Goal: Task Accomplishment & Management: Manage account settings

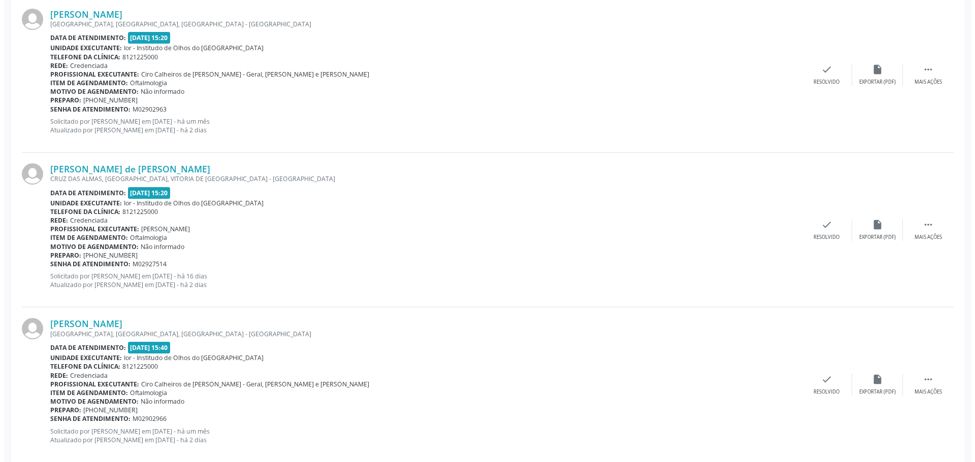
scroll to position [1255, 0]
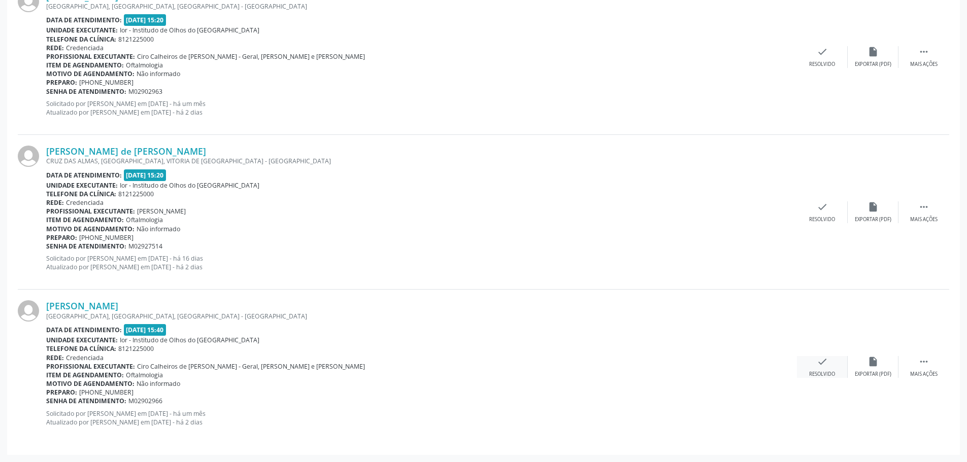
click at [834, 374] on div "Resolvido" at bounding box center [822, 374] width 26 height 7
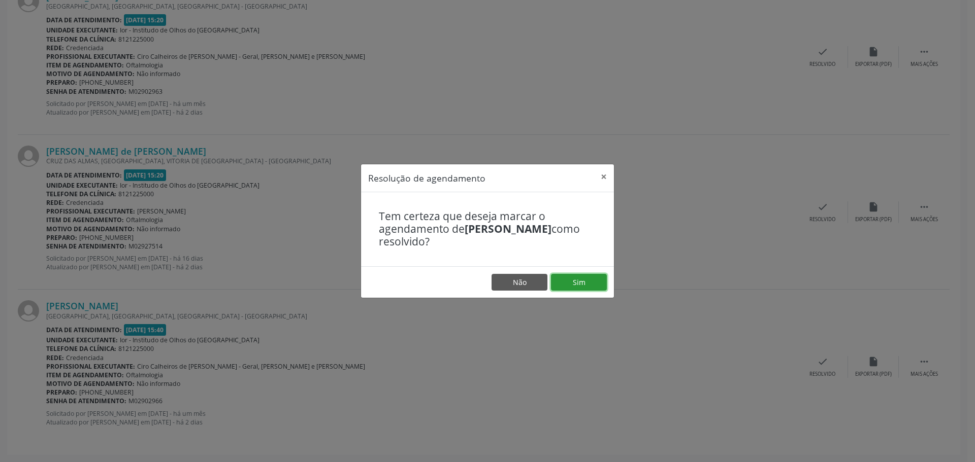
click at [587, 278] on button "Sim" at bounding box center [579, 282] width 56 height 17
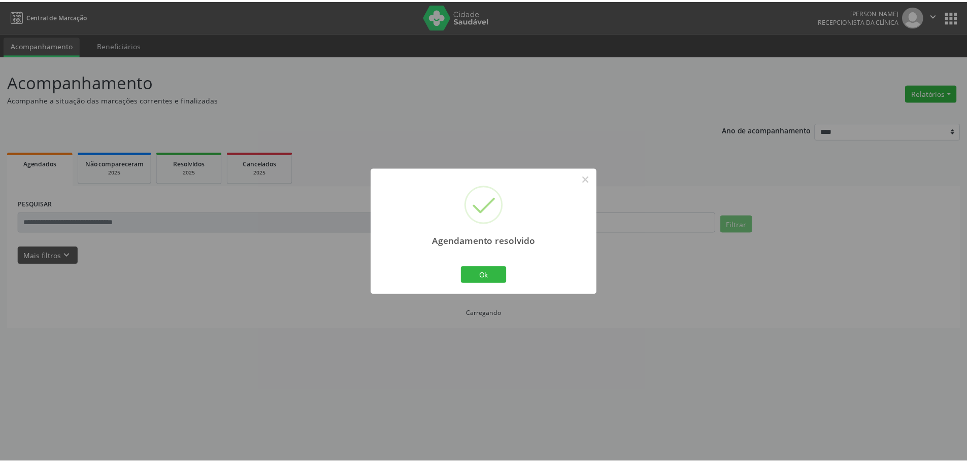
scroll to position [0, 0]
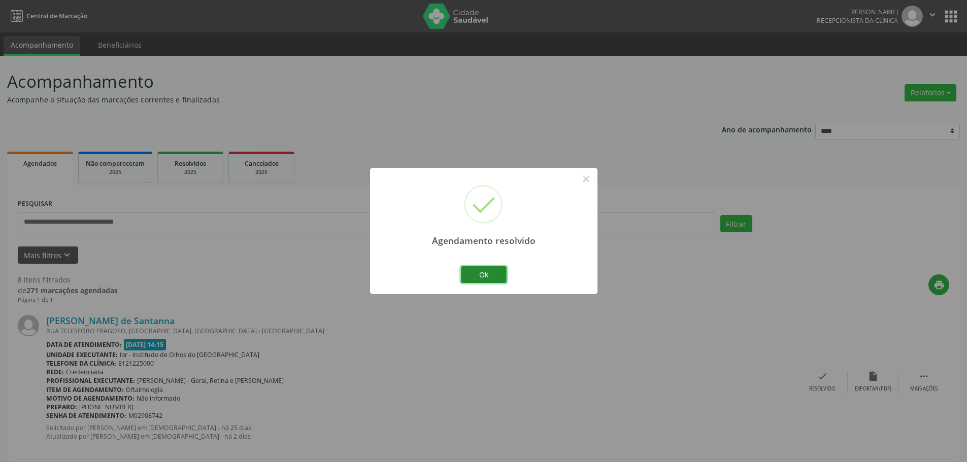
click at [464, 274] on button "Ok" at bounding box center [484, 275] width 46 height 17
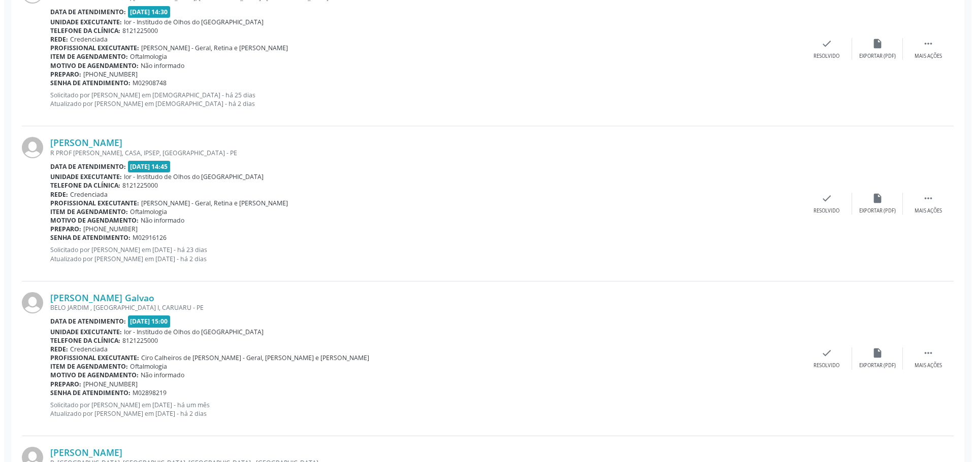
scroll to position [660, 0]
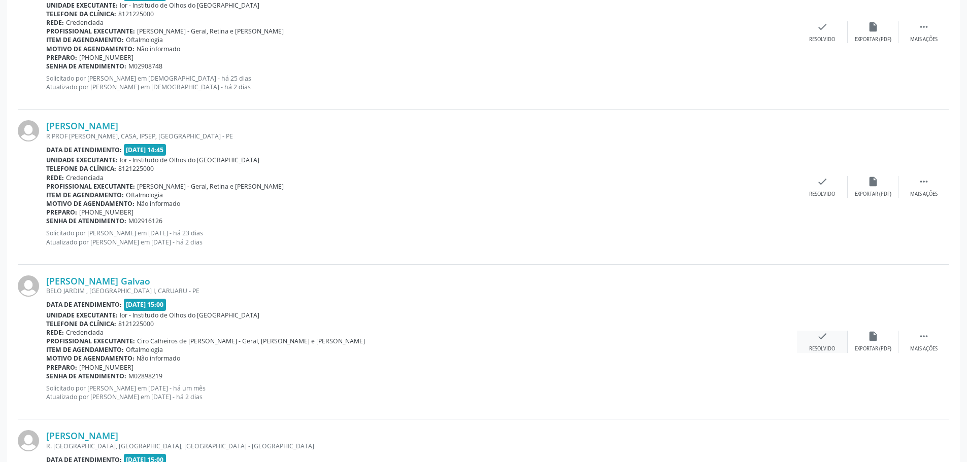
click at [812, 344] on div "check Resolvido" at bounding box center [822, 342] width 51 height 22
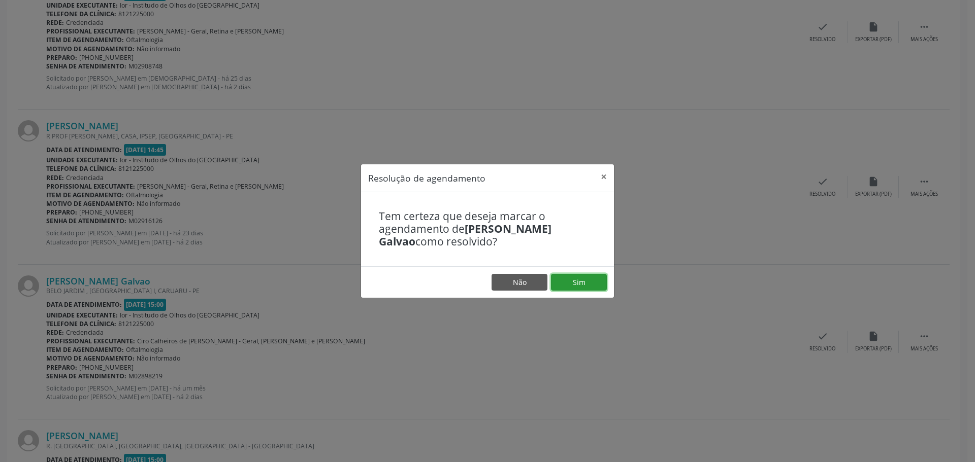
click at [569, 283] on button "Sim" at bounding box center [579, 282] width 56 height 17
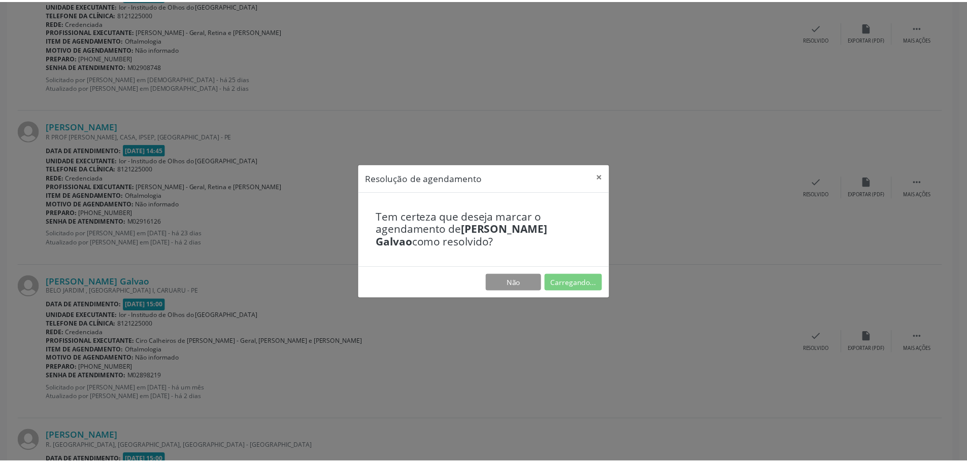
scroll to position [0, 0]
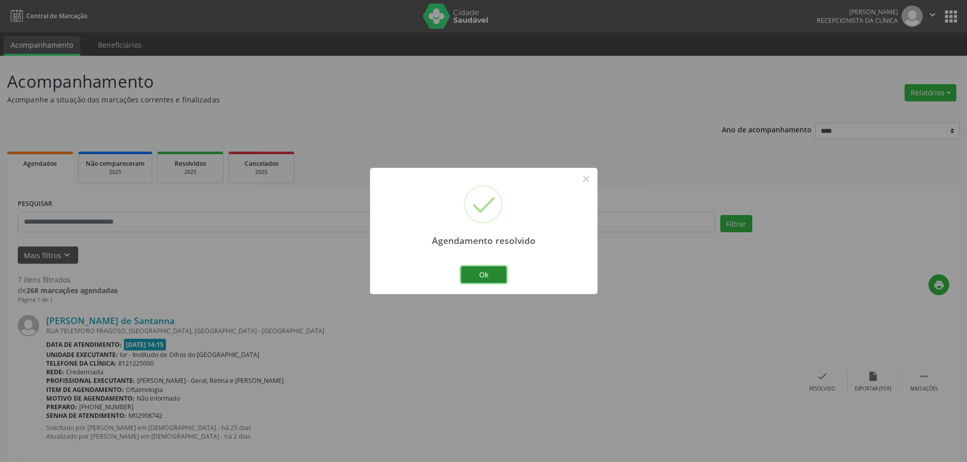
click at [492, 272] on button "Ok" at bounding box center [484, 275] width 46 height 17
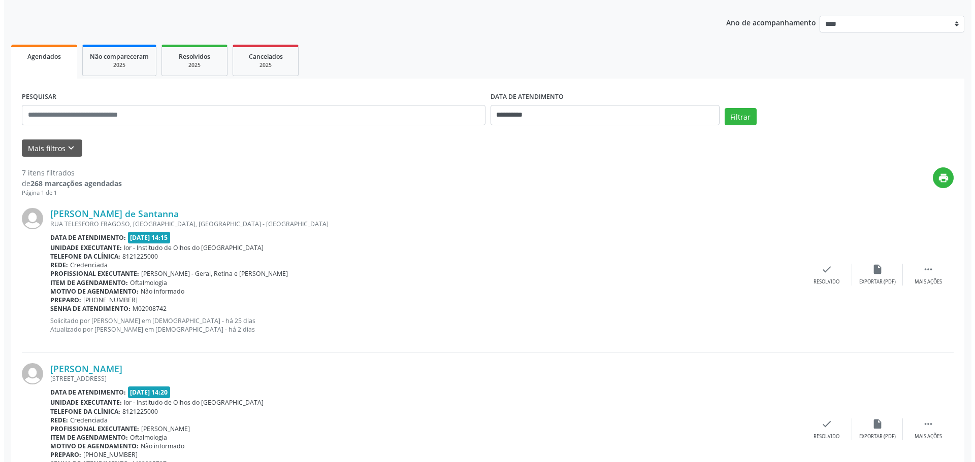
scroll to position [254, 0]
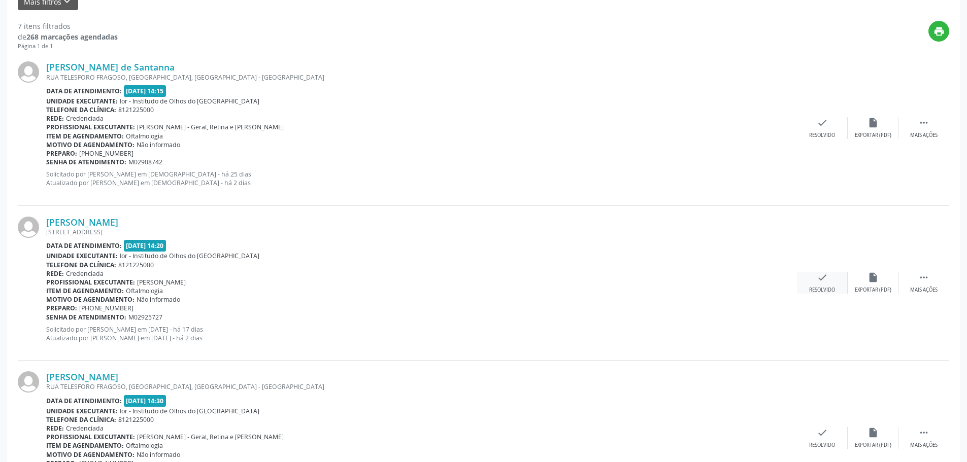
click at [825, 279] on icon "check" at bounding box center [822, 277] width 11 height 11
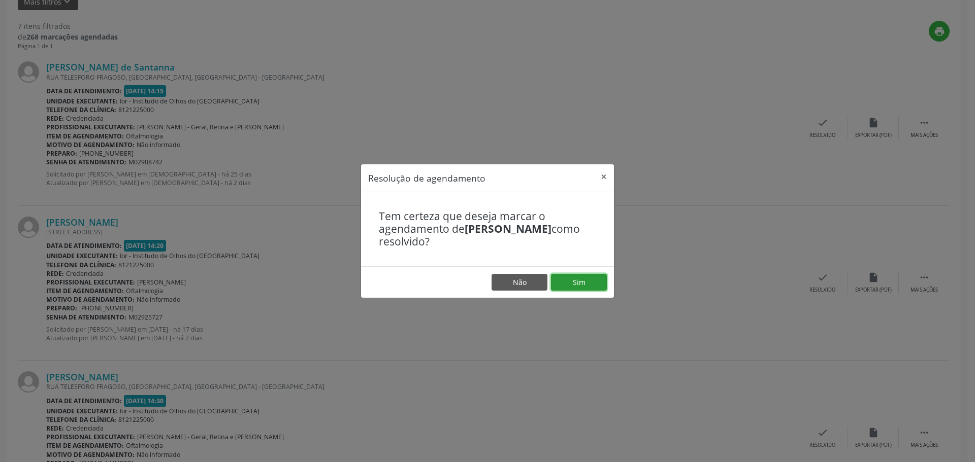
click at [586, 278] on button "Sim" at bounding box center [579, 282] width 56 height 17
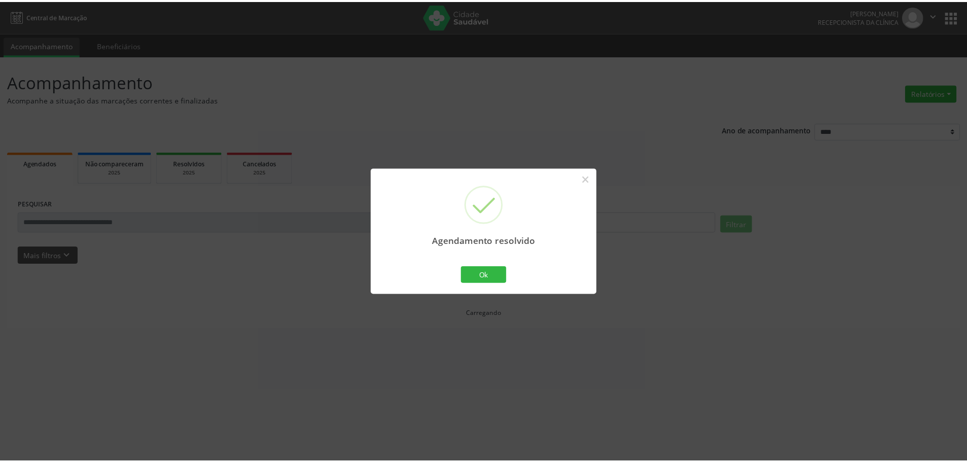
scroll to position [0, 0]
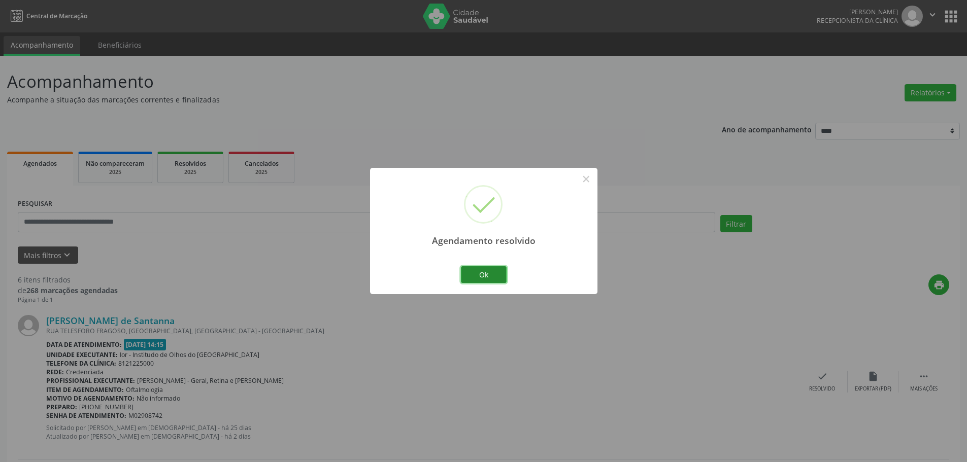
click at [497, 272] on button "Ok" at bounding box center [484, 275] width 46 height 17
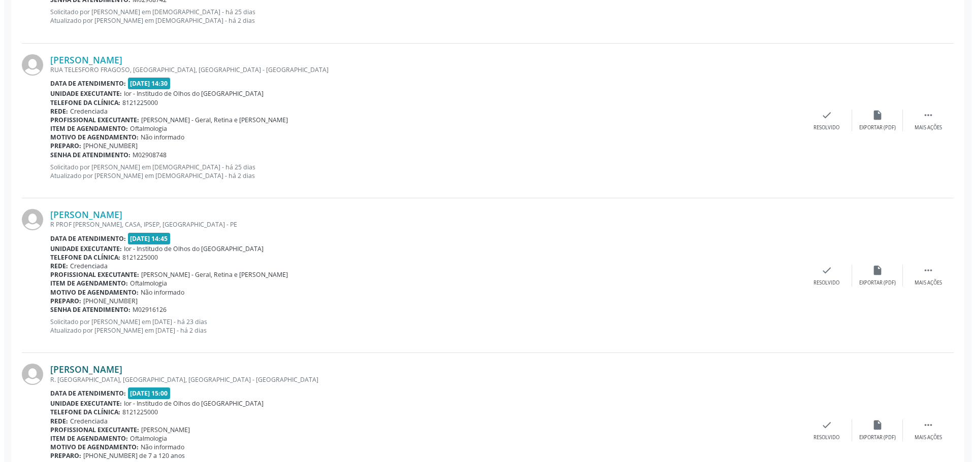
scroll to position [457, 0]
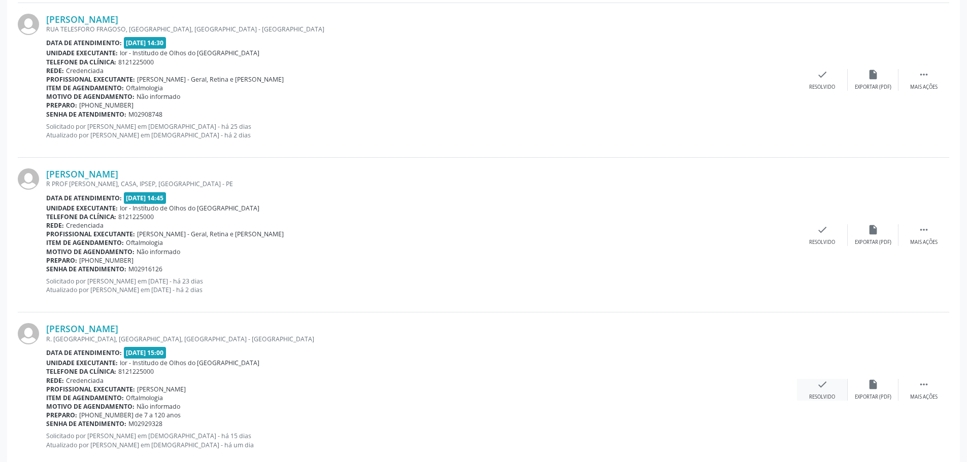
click at [828, 388] on div "check Resolvido" at bounding box center [822, 390] width 51 height 22
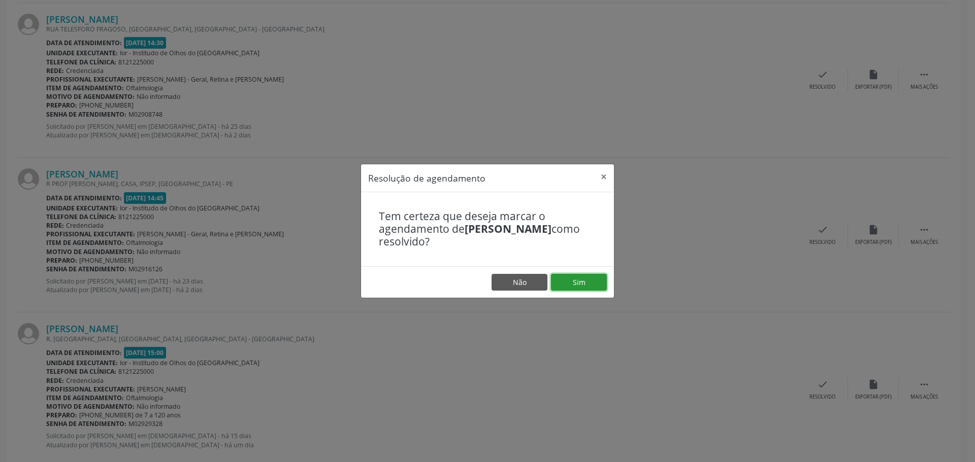
drag, startPoint x: 559, startPoint y: 280, endPoint x: 551, endPoint y: 282, distance: 9.0
click at [559, 280] on button "Sim" at bounding box center [579, 282] width 56 height 17
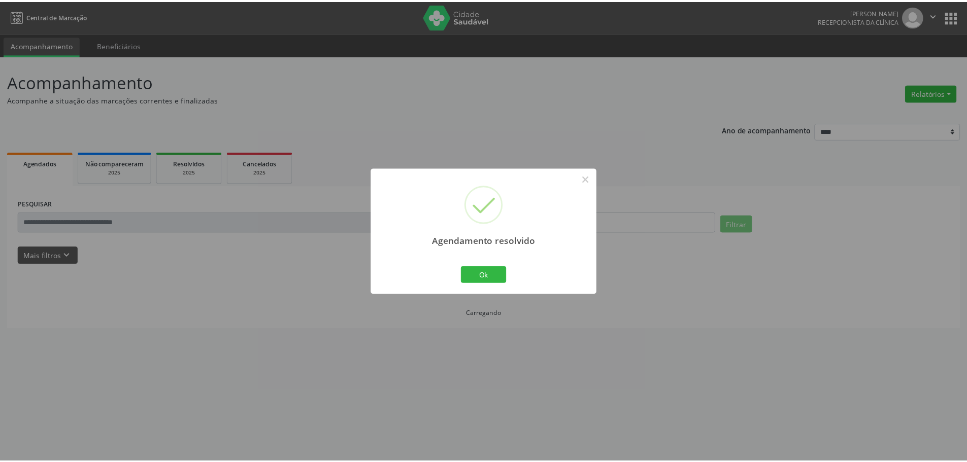
scroll to position [0, 0]
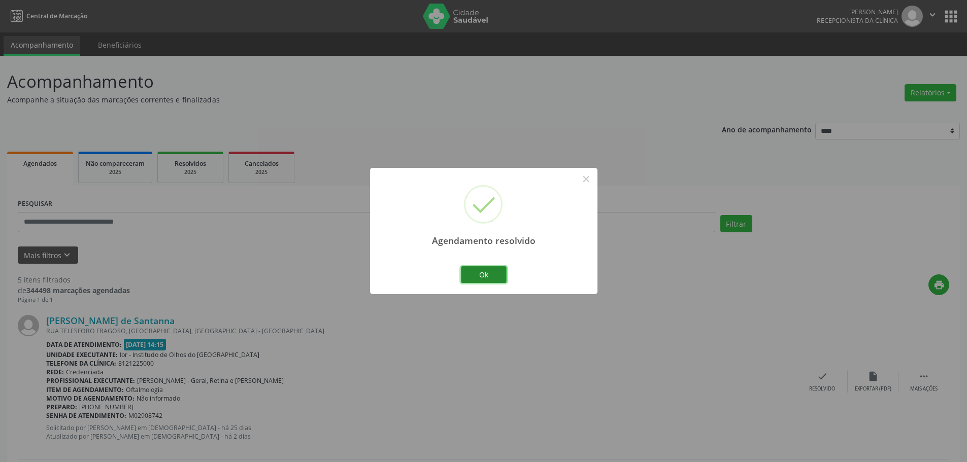
click at [468, 272] on button "Ok" at bounding box center [484, 275] width 46 height 17
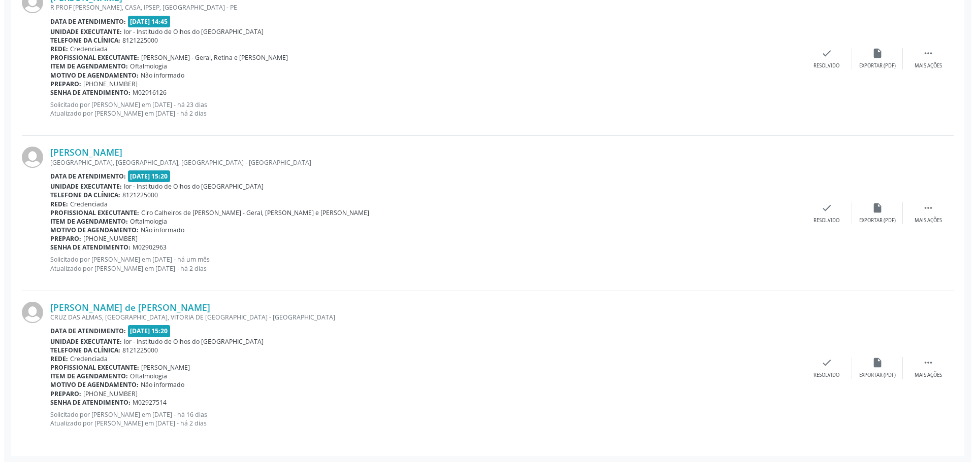
scroll to position [635, 0]
click at [820, 363] on icon "check" at bounding box center [822, 361] width 11 height 11
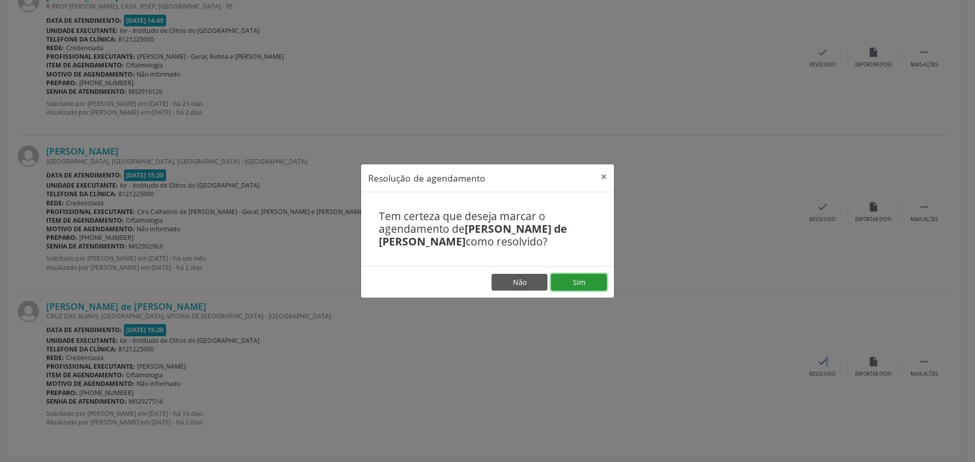
click at [589, 282] on button "Sim" at bounding box center [579, 282] width 56 height 17
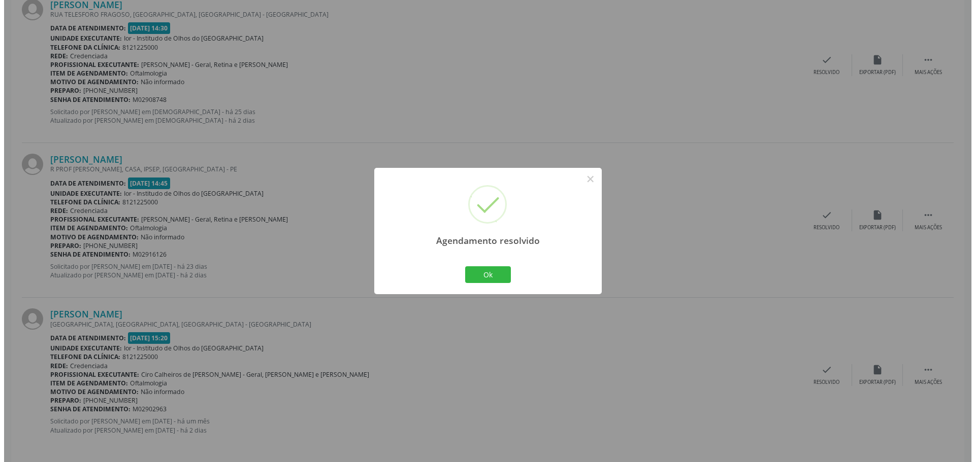
scroll to position [480, 0]
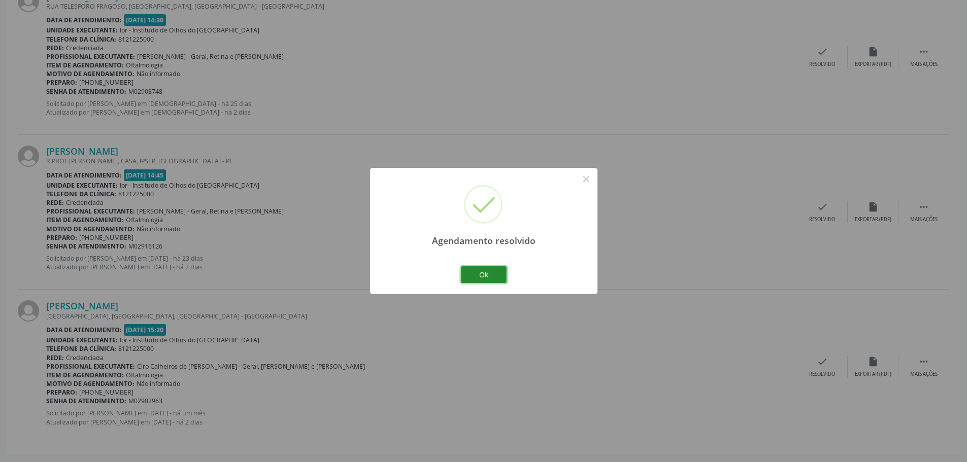
click at [491, 272] on button "Ok" at bounding box center [484, 275] width 46 height 17
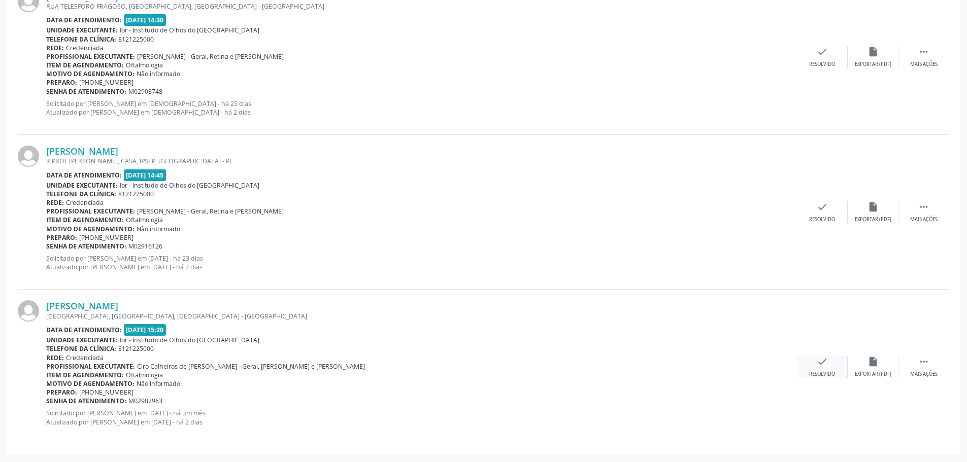
click at [829, 372] on div "Resolvido" at bounding box center [822, 374] width 26 height 7
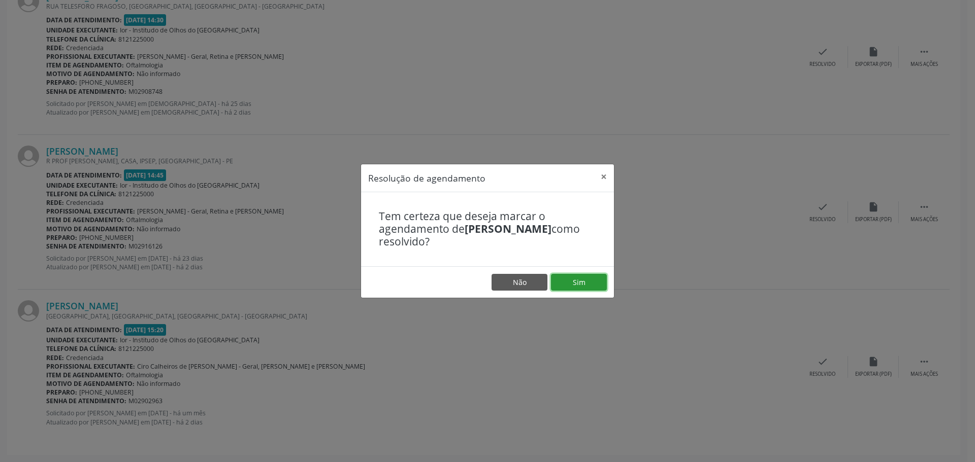
click at [568, 284] on button "Sim" at bounding box center [579, 282] width 56 height 17
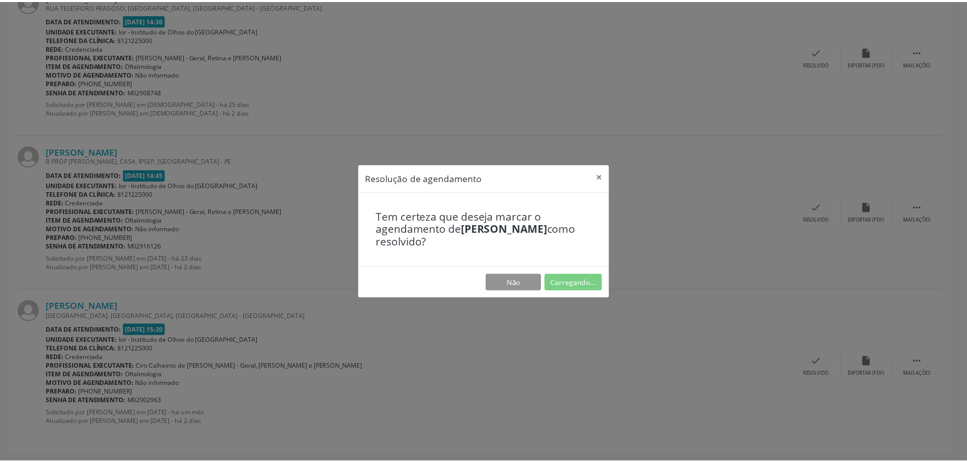
scroll to position [0, 0]
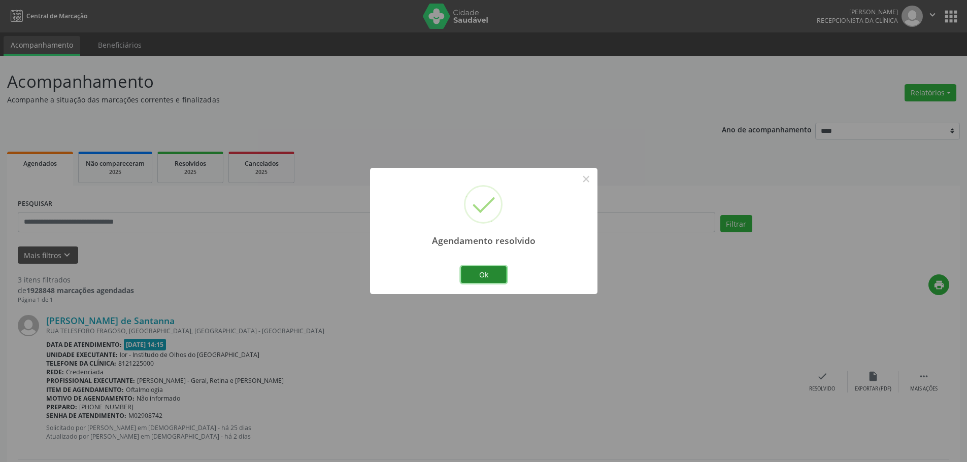
click at [489, 274] on button "Ok" at bounding box center [484, 275] width 46 height 17
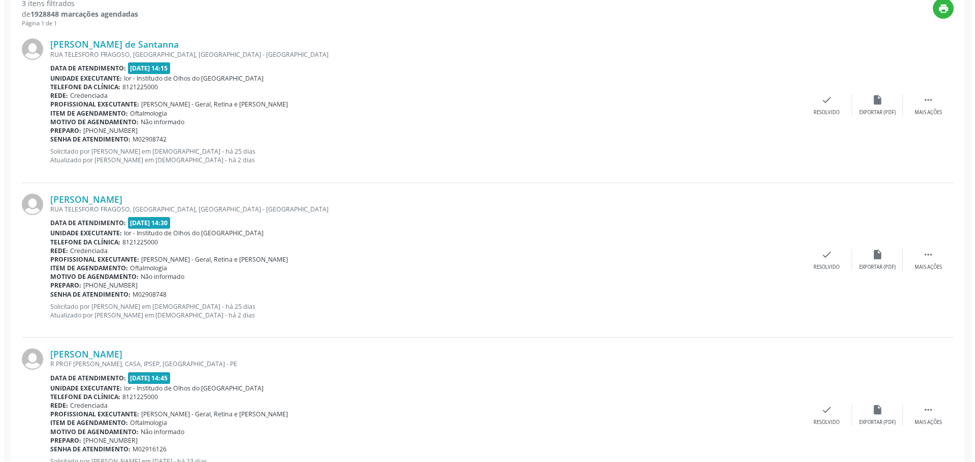
scroll to position [223, 0]
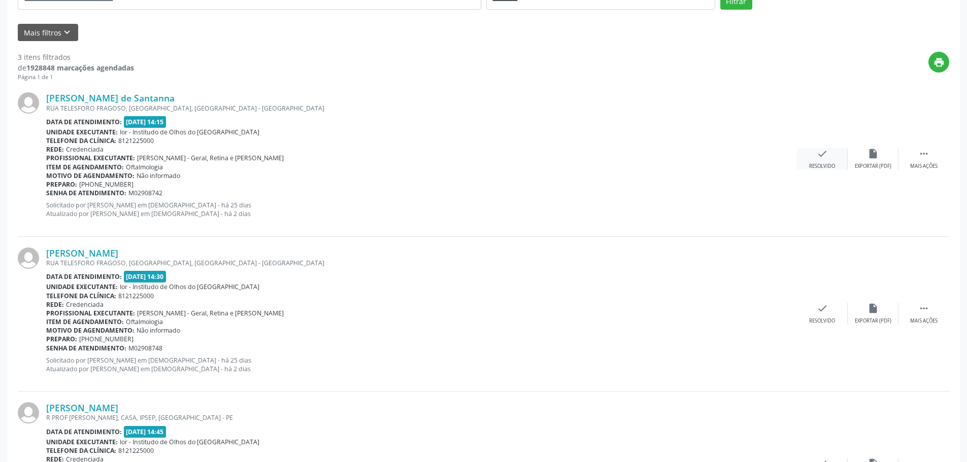
click at [823, 161] on div "check Resolvido" at bounding box center [822, 159] width 51 height 22
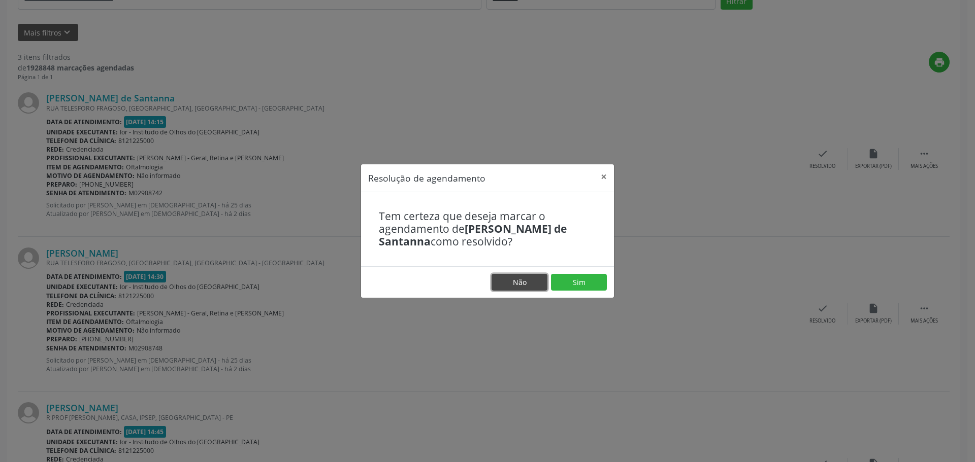
click at [500, 283] on button "Não" at bounding box center [519, 282] width 56 height 17
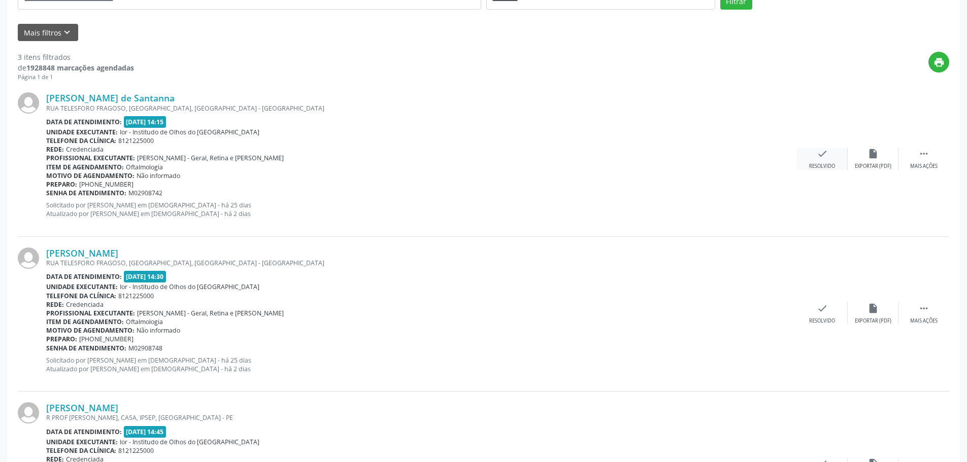
click at [818, 158] on icon "check" at bounding box center [822, 153] width 11 height 11
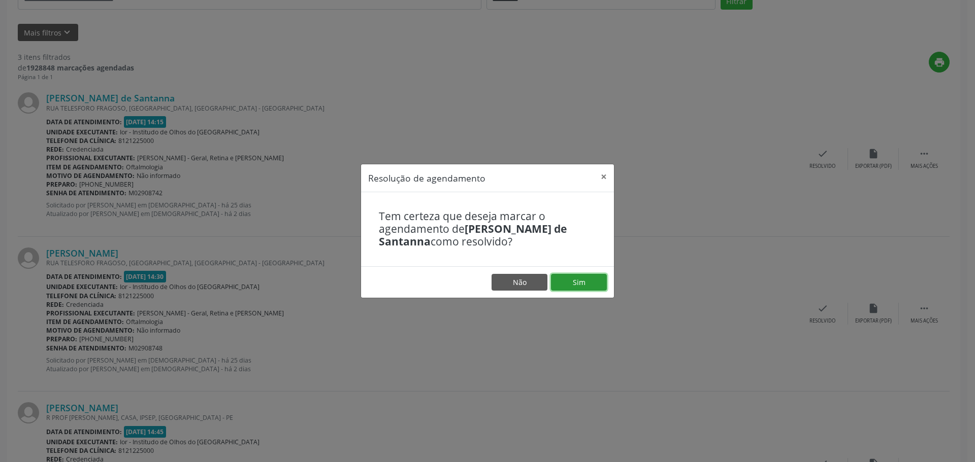
click at [590, 282] on button "Sim" at bounding box center [579, 282] width 56 height 17
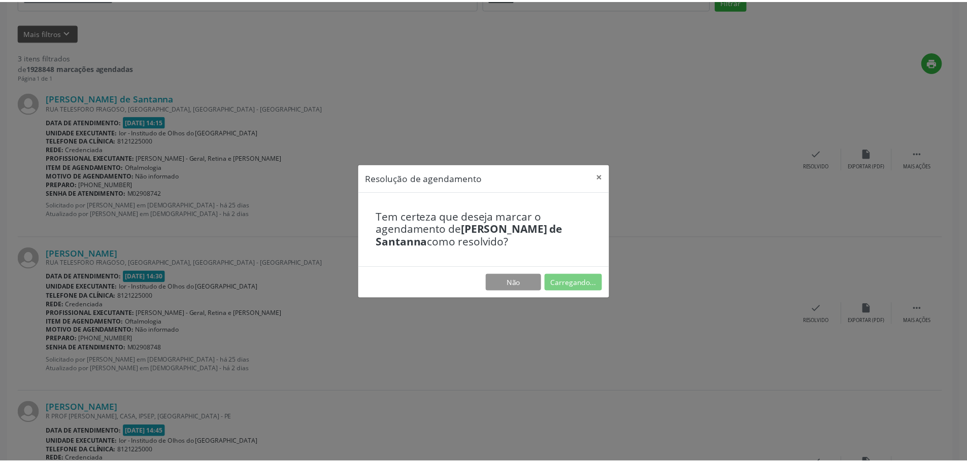
scroll to position [0, 0]
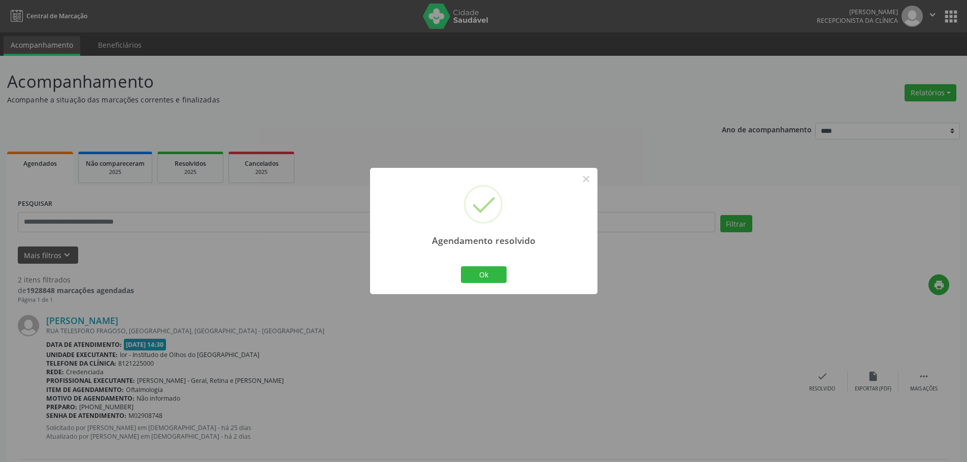
click at [819, 375] on div "Agendamento resolvido × Ok Cancel" at bounding box center [483, 231] width 967 height 462
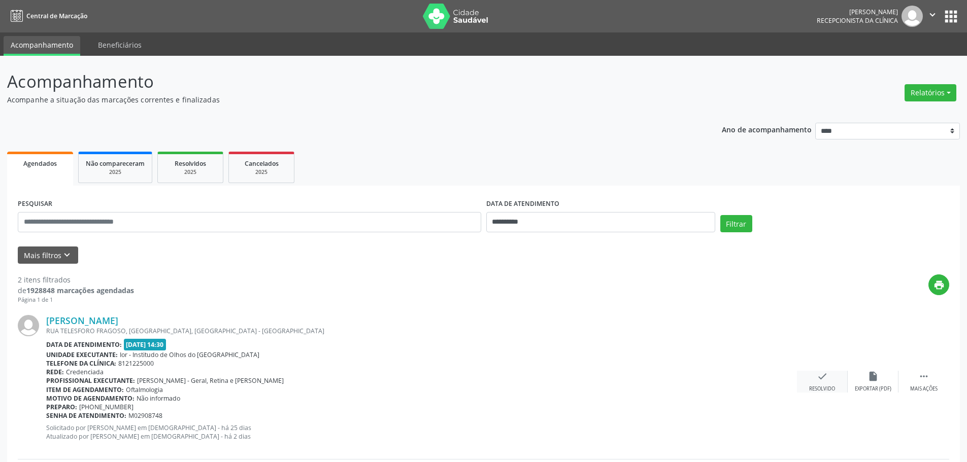
click at [823, 382] on icon "check" at bounding box center [822, 376] width 11 height 11
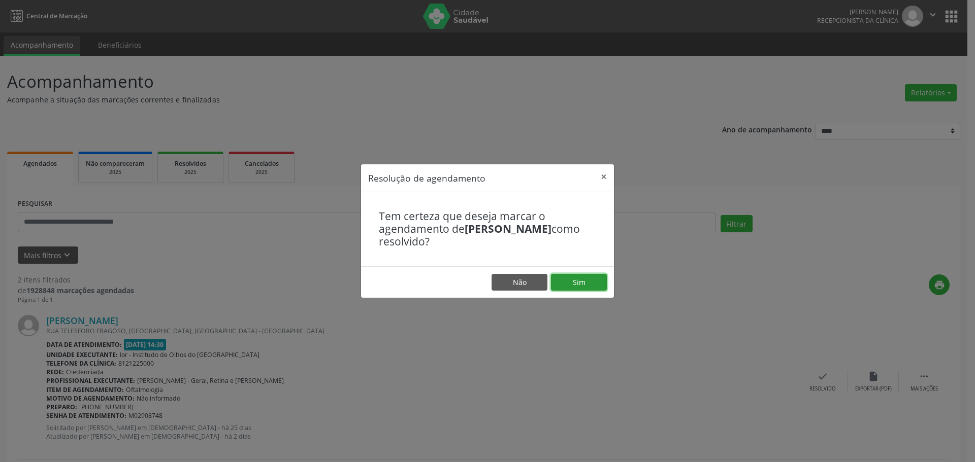
click at [586, 283] on button "Sim" at bounding box center [579, 282] width 56 height 17
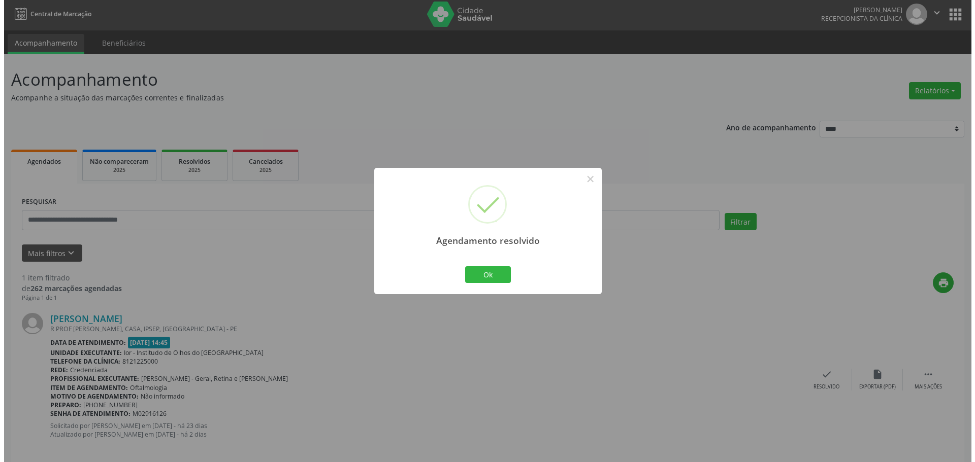
scroll to position [15, 0]
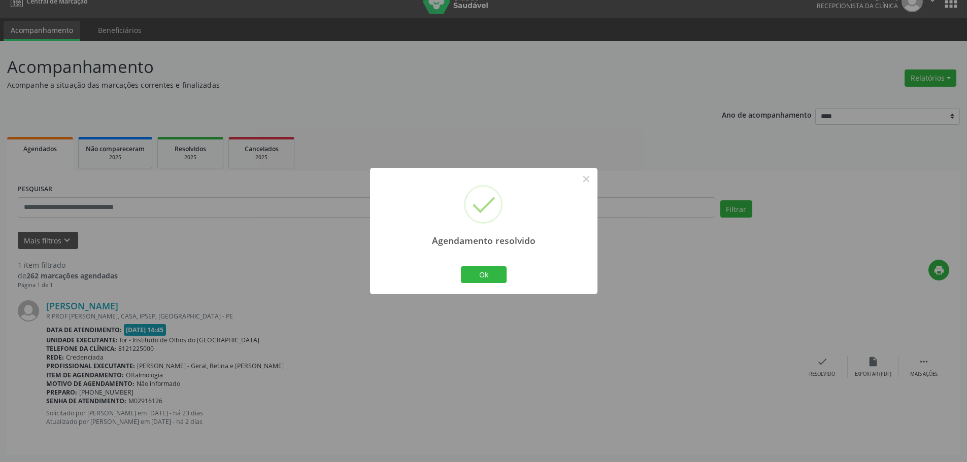
click at [826, 367] on div "Agendamento resolvido × Ok Cancel" at bounding box center [483, 231] width 967 height 462
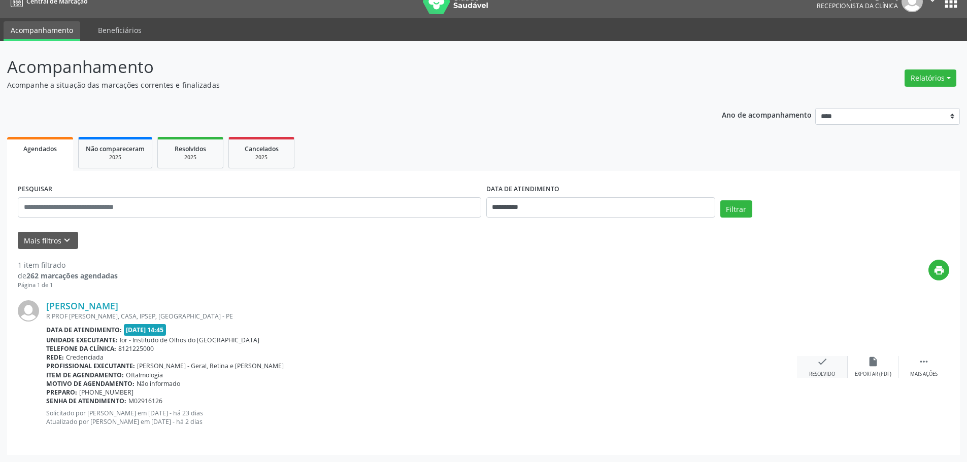
click at [824, 365] on icon "check" at bounding box center [822, 361] width 11 height 11
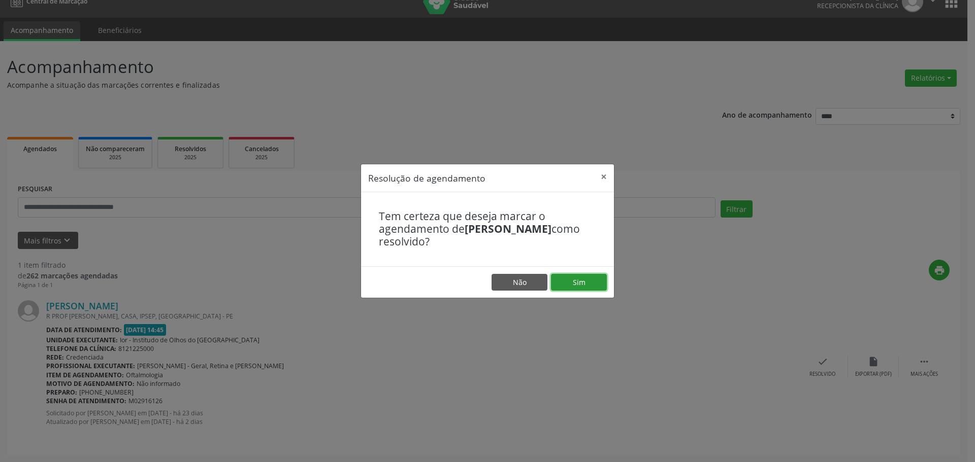
click at [566, 281] on button "Sim" at bounding box center [579, 282] width 56 height 17
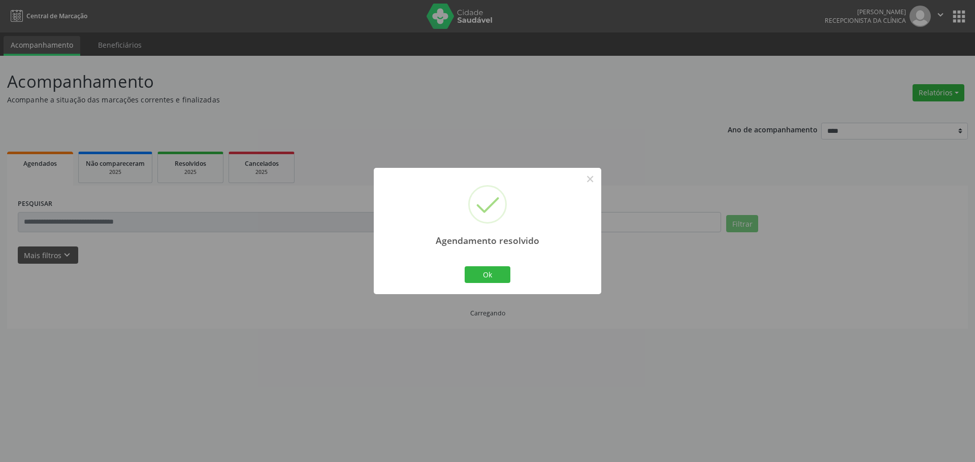
scroll to position [0, 0]
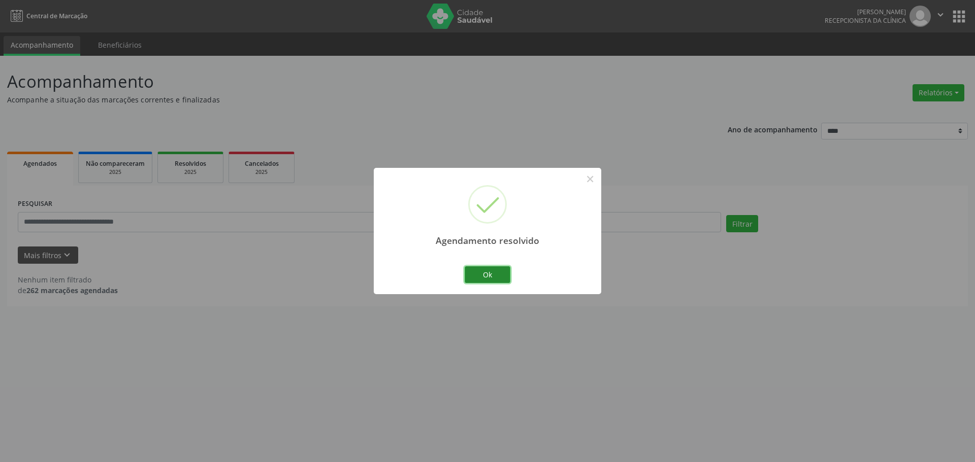
click at [482, 280] on button "Ok" at bounding box center [488, 275] width 46 height 17
